Goal: Information Seeking & Learning: Check status

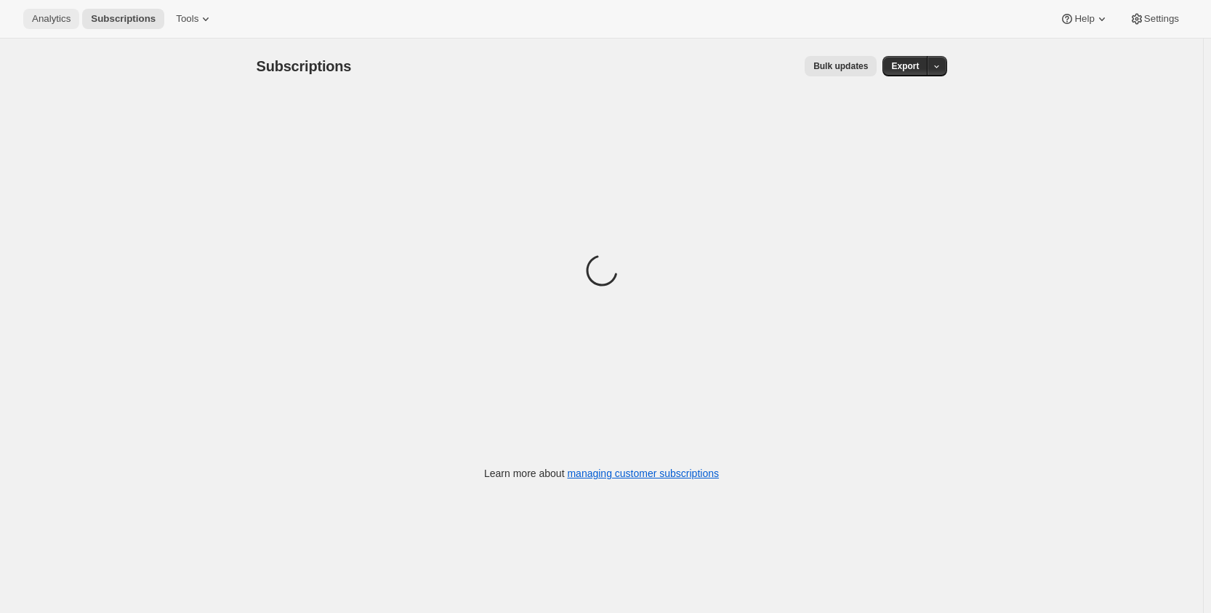
click at [41, 16] on span "Analytics" at bounding box center [51, 19] width 39 height 12
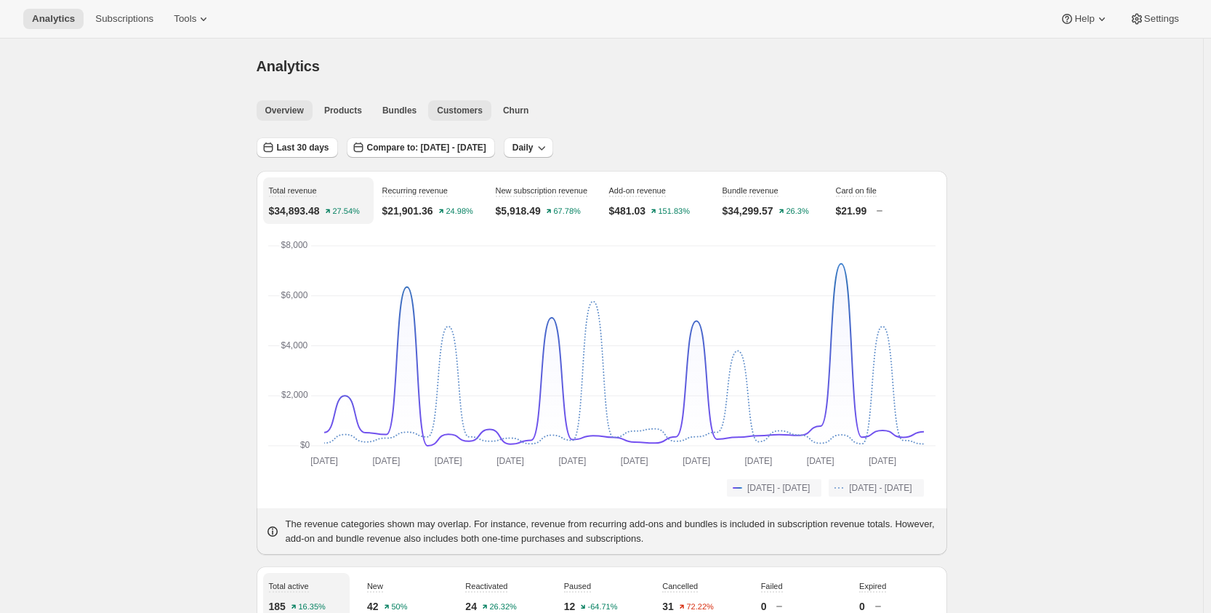
click at [446, 113] on span "Customers" at bounding box center [460, 111] width 46 height 12
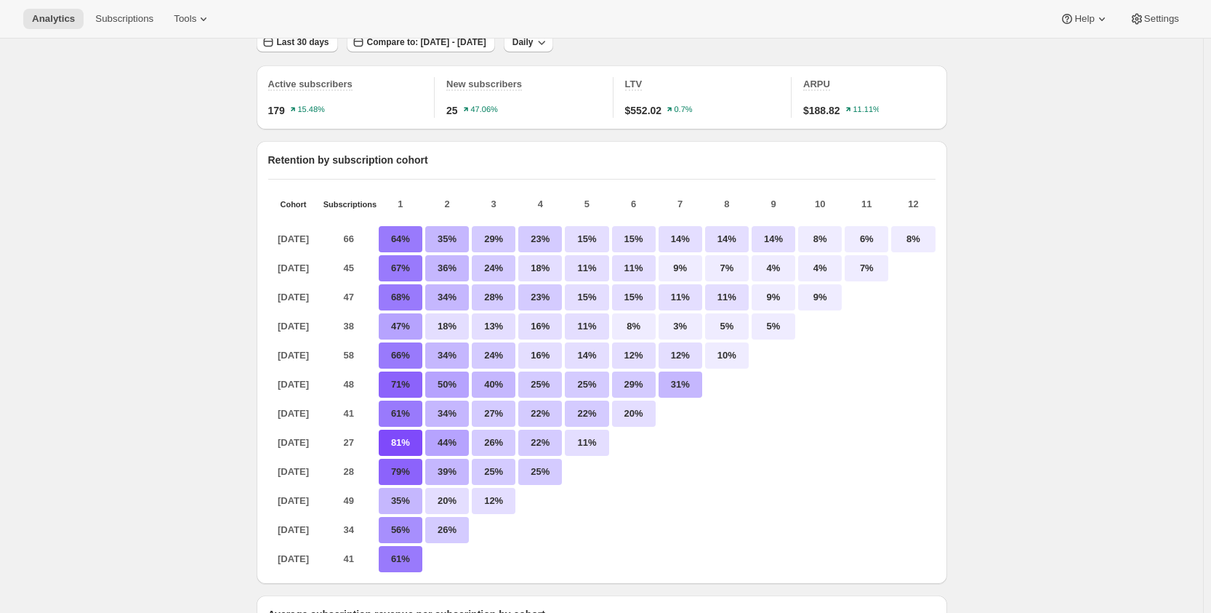
scroll to position [145, 0]
